Goal: Task Accomplishment & Management: Manage account settings

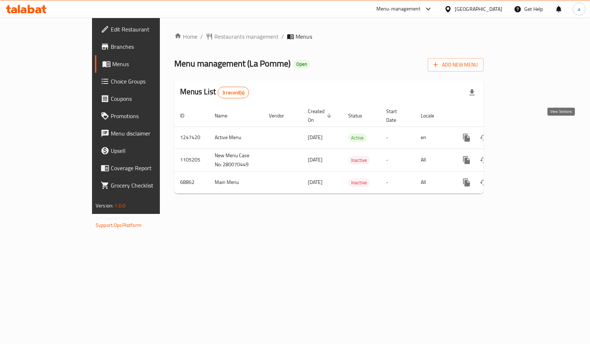
click at [528, 130] on link "enhanced table" at bounding box center [518, 137] width 17 height 17
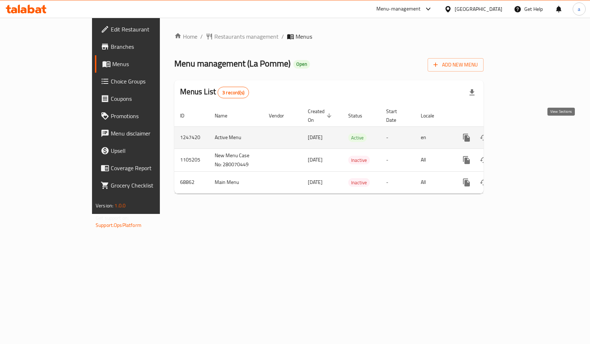
click at [523, 133] on icon "enhanced table" at bounding box center [519, 137] width 9 height 9
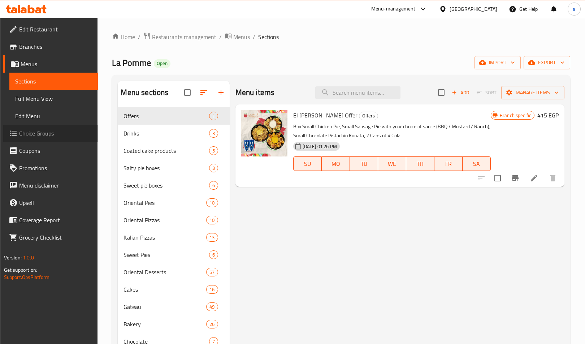
click at [48, 133] on span "Choice Groups" at bounding box center [55, 133] width 73 height 9
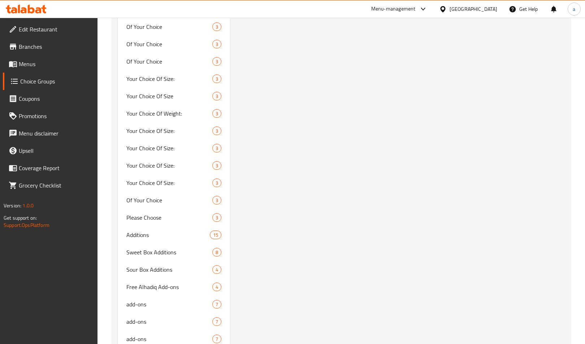
scroll to position [1210, 0]
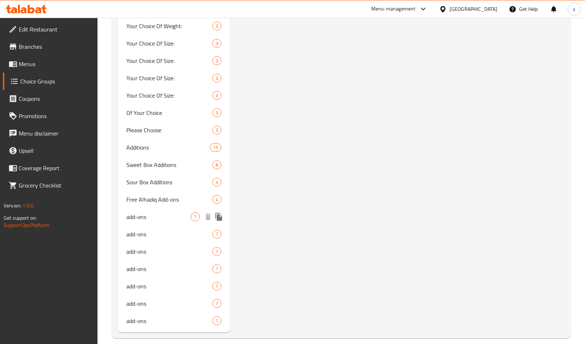
click at [147, 212] on div "add-ons 7" at bounding box center [174, 216] width 112 height 17
type input "add-ons"
type input "إضافات"
type input "0"
type input "7"
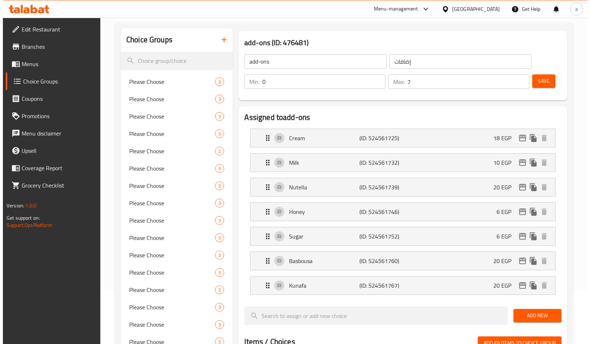
scroll to position [0, 0]
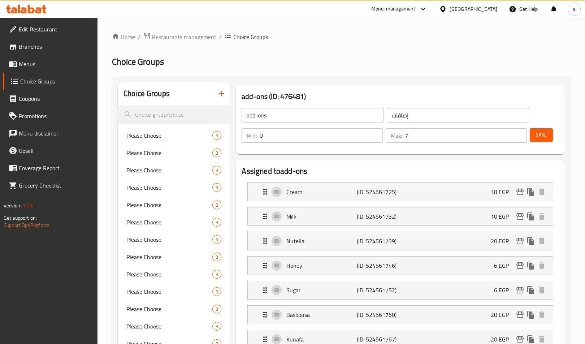
click at [356, 154] on div "add-ons (ID: 476481) add-ons ​ إضافات ​ Min: 0 ​ Max: 7 ​ Save" at bounding box center [400, 119] width 329 height 69
click at [157, 41] on span "Restaurants management" at bounding box center [184, 37] width 64 height 9
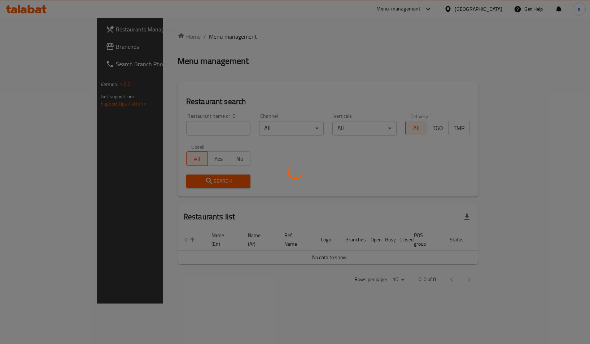
click at [47, 49] on div at bounding box center [295, 172] width 590 height 344
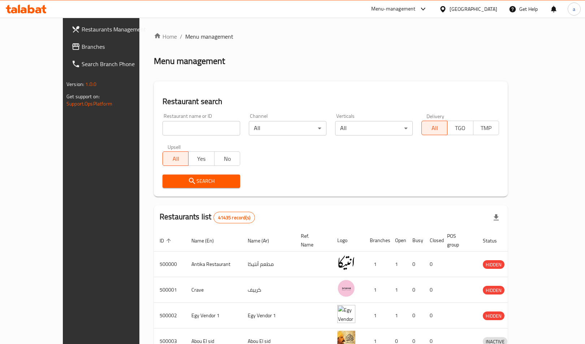
click at [82, 49] on span "Branches" at bounding box center [118, 46] width 73 height 9
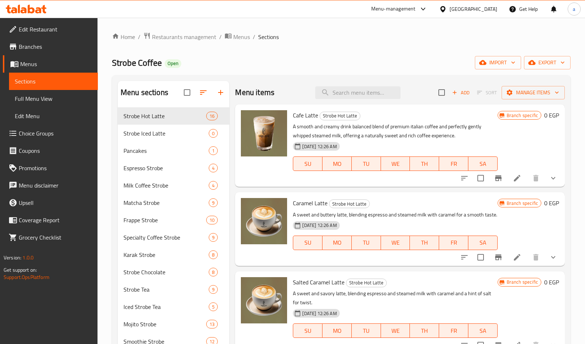
click at [33, 129] on span "Choice Groups" at bounding box center [55, 133] width 73 height 9
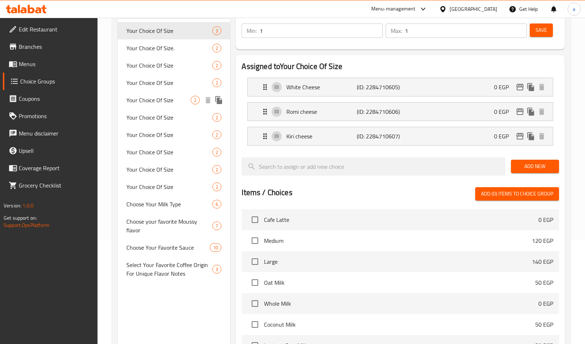
scroll to position [108, 0]
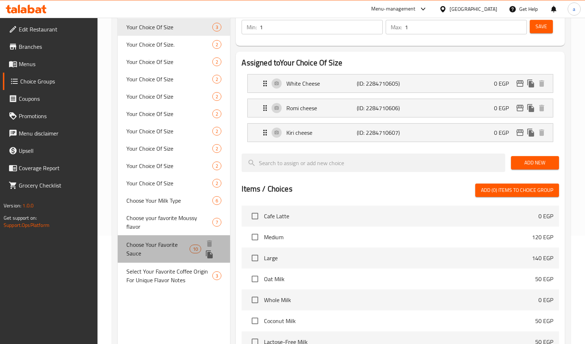
click at [155, 243] on span "Choose Your Favorite Sauce" at bounding box center [157, 248] width 63 height 17
type input "Choose Your Favorite Sauce"
type input "اختر الصوص المفضل لديك"
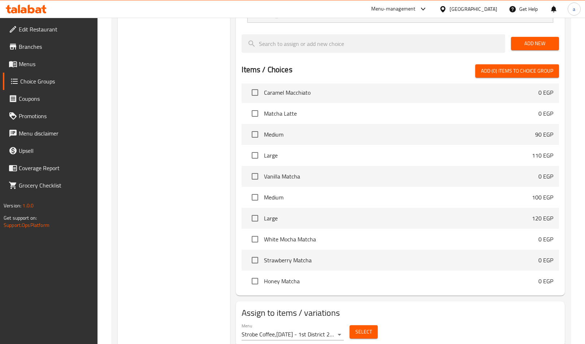
scroll to position [425, 0]
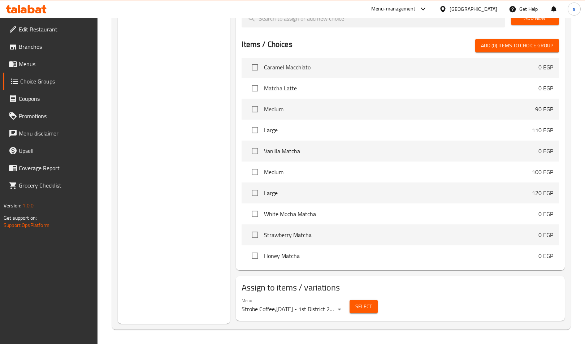
click at [356, 307] on span "Select" at bounding box center [363, 306] width 17 height 9
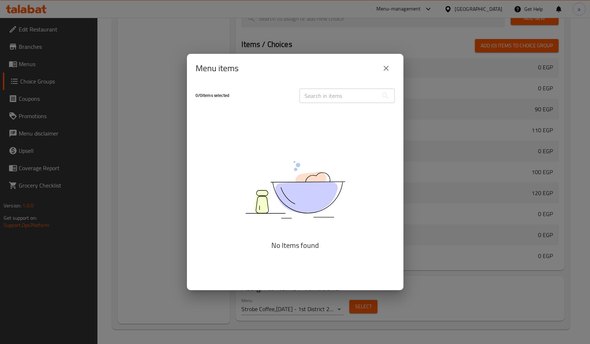
click at [387, 70] on icon "close" at bounding box center [386, 68] width 9 height 9
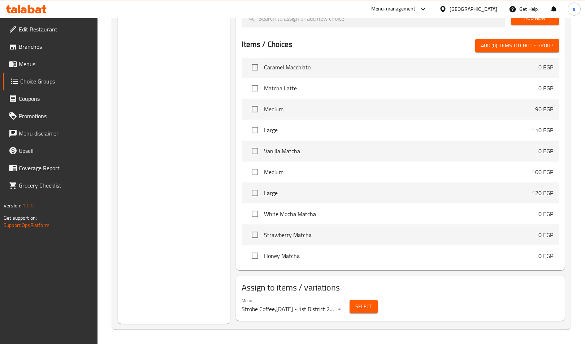
click at [352, 306] on button "Select" at bounding box center [364, 306] width 28 height 13
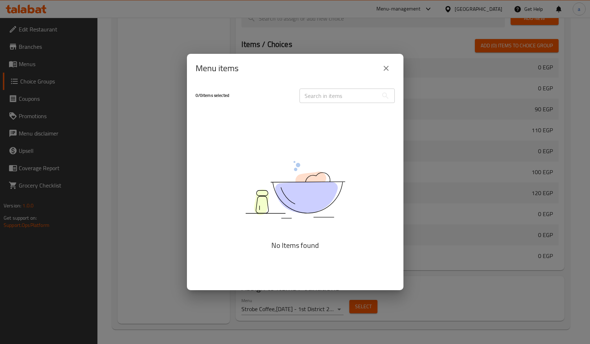
click at [486, 295] on div "Menu items 0 / 0 items selected ​ No Items found" at bounding box center [295, 172] width 590 height 344
click at [451, 276] on div "Menu items 0 / 0 items selected ​ No Items found" at bounding box center [295, 172] width 590 height 344
click at [384, 74] on button "close" at bounding box center [386, 68] width 17 height 17
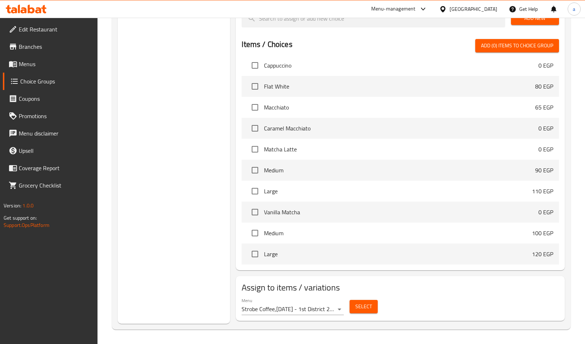
scroll to position [542, 0]
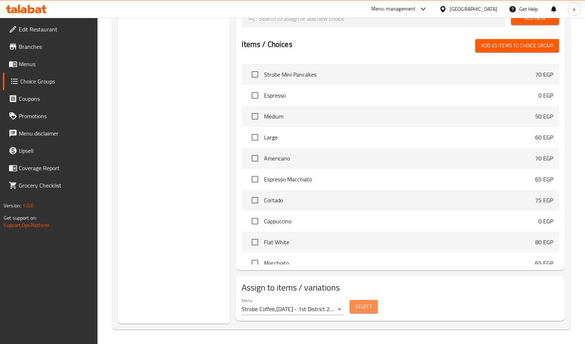
click at [358, 302] on span "Select" at bounding box center [363, 306] width 17 height 9
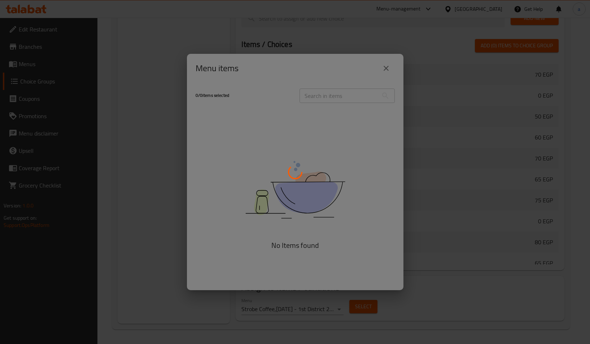
drag, startPoint x: 387, startPoint y: 66, endPoint x: 381, endPoint y: 71, distance: 8.5
click at [387, 66] on div at bounding box center [295, 172] width 590 height 344
click at [161, 88] on div at bounding box center [295, 172] width 590 height 344
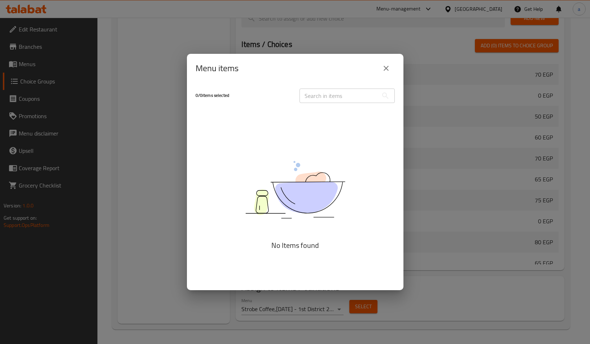
click at [379, 69] on button "close" at bounding box center [386, 68] width 17 height 17
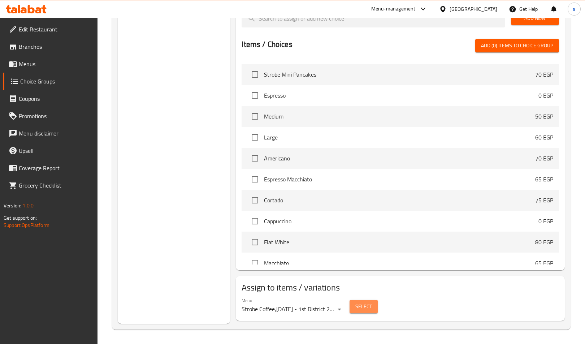
click at [369, 309] on span "Select" at bounding box center [363, 306] width 17 height 9
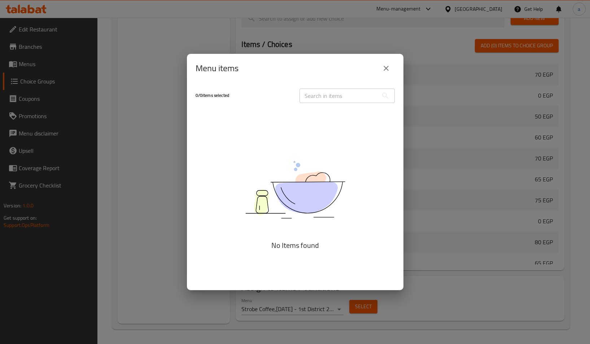
click at [175, 168] on div "Menu items 0 / 0 items selected ​ No Items found" at bounding box center [295, 172] width 590 height 344
click at [389, 64] on button "close" at bounding box center [386, 68] width 17 height 17
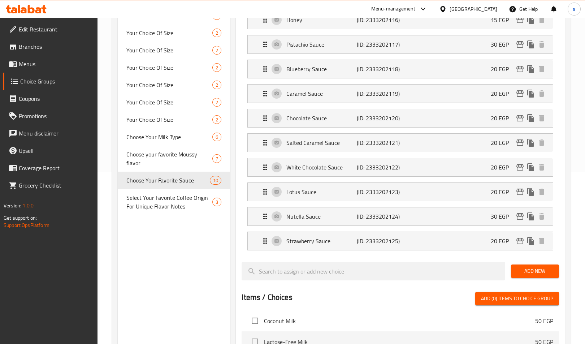
scroll to position [0, 0]
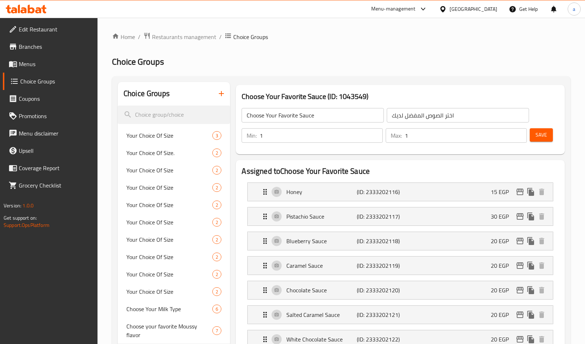
click at [43, 45] on span "Branches" at bounding box center [55, 46] width 73 height 9
